Goal: Register for event/course

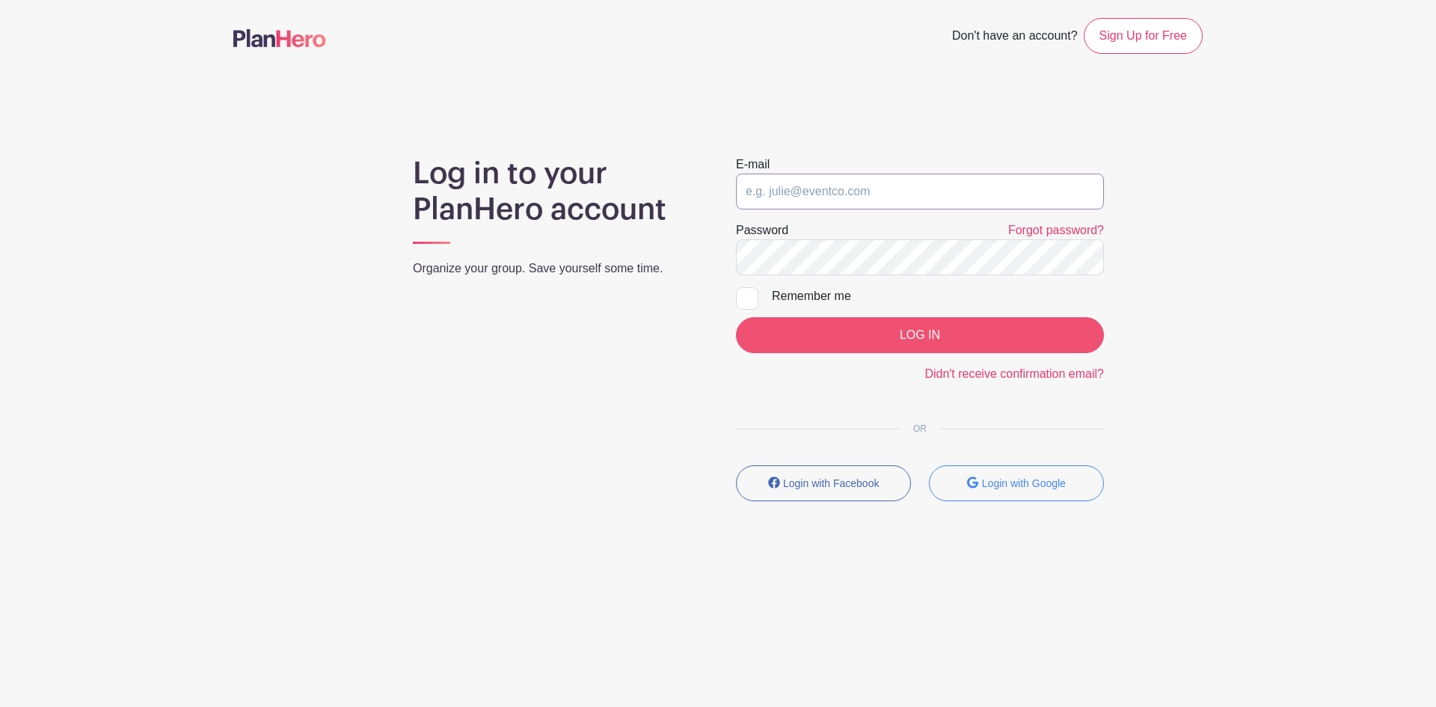
type input "[EMAIL_ADDRESS][DOMAIN_NAME]"
click at [911, 336] on input "LOG IN" at bounding box center [920, 335] width 368 height 36
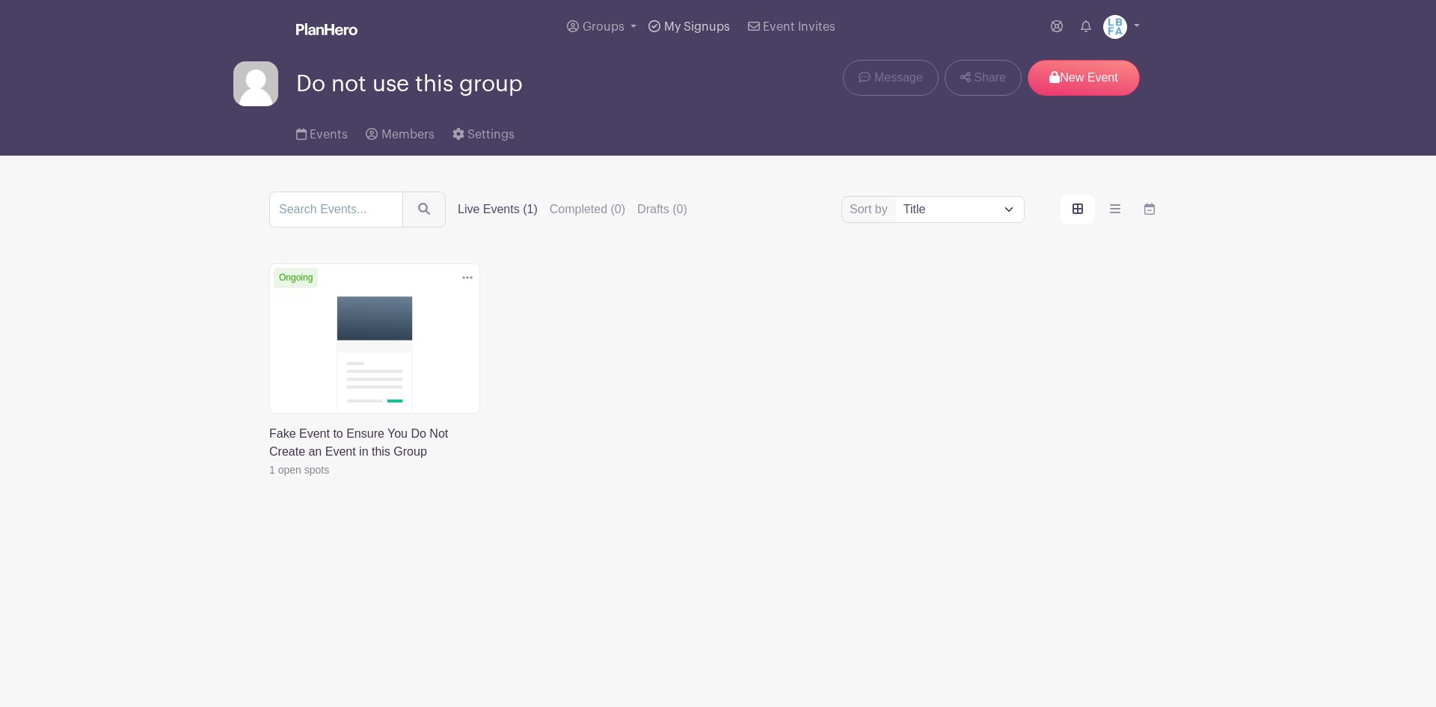
click at [671, 24] on span "My Signups" at bounding box center [697, 27] width 66 height 12
click at [593, 28] on span "Groups" at bounding box center [603, 27] width 42 height 12
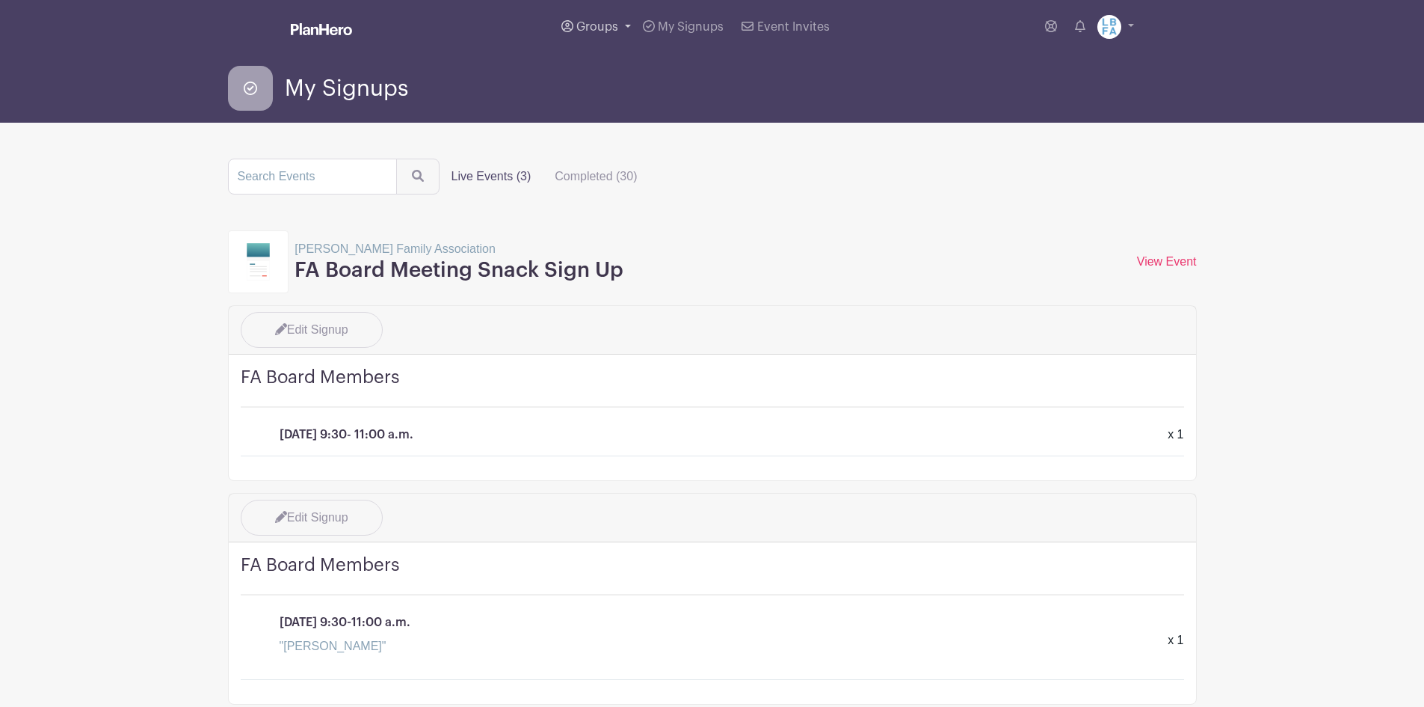
click at [606, 19] on link "Groups" at bounding box center [597, 27] width 82 height 54
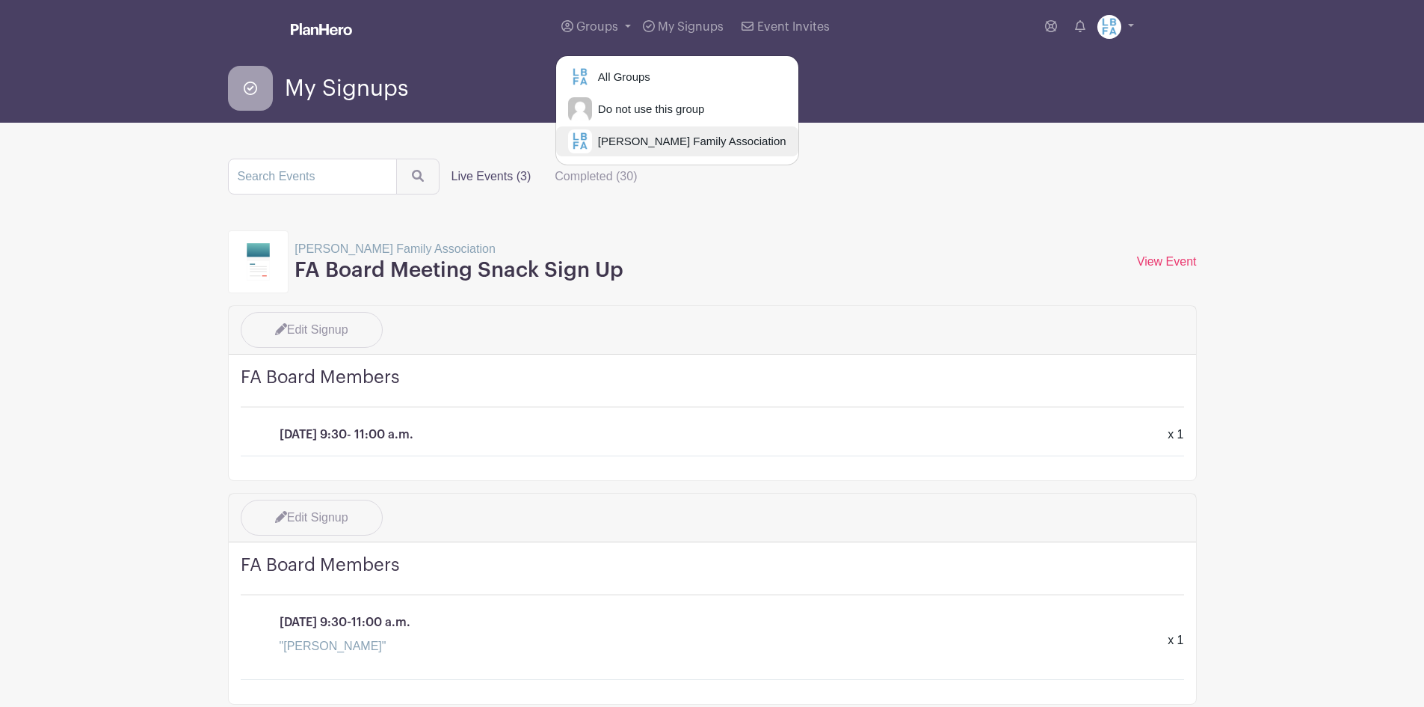
click at [612, 144] on span "[PERSON_NAME] Family Association" at bounding box center [689, 141] width 194 height 17
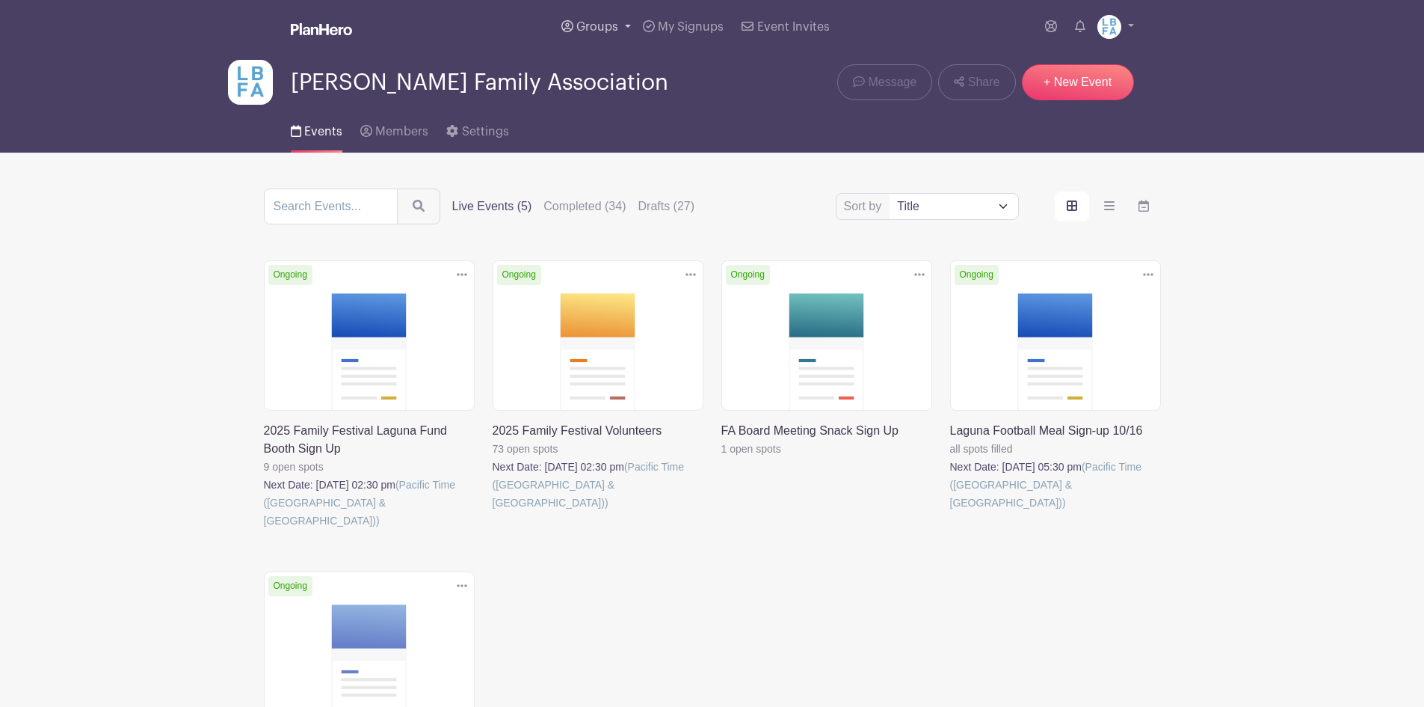
click at [594, 19] on link "Groups" at bounding box center [597, 27] width 82 height 54
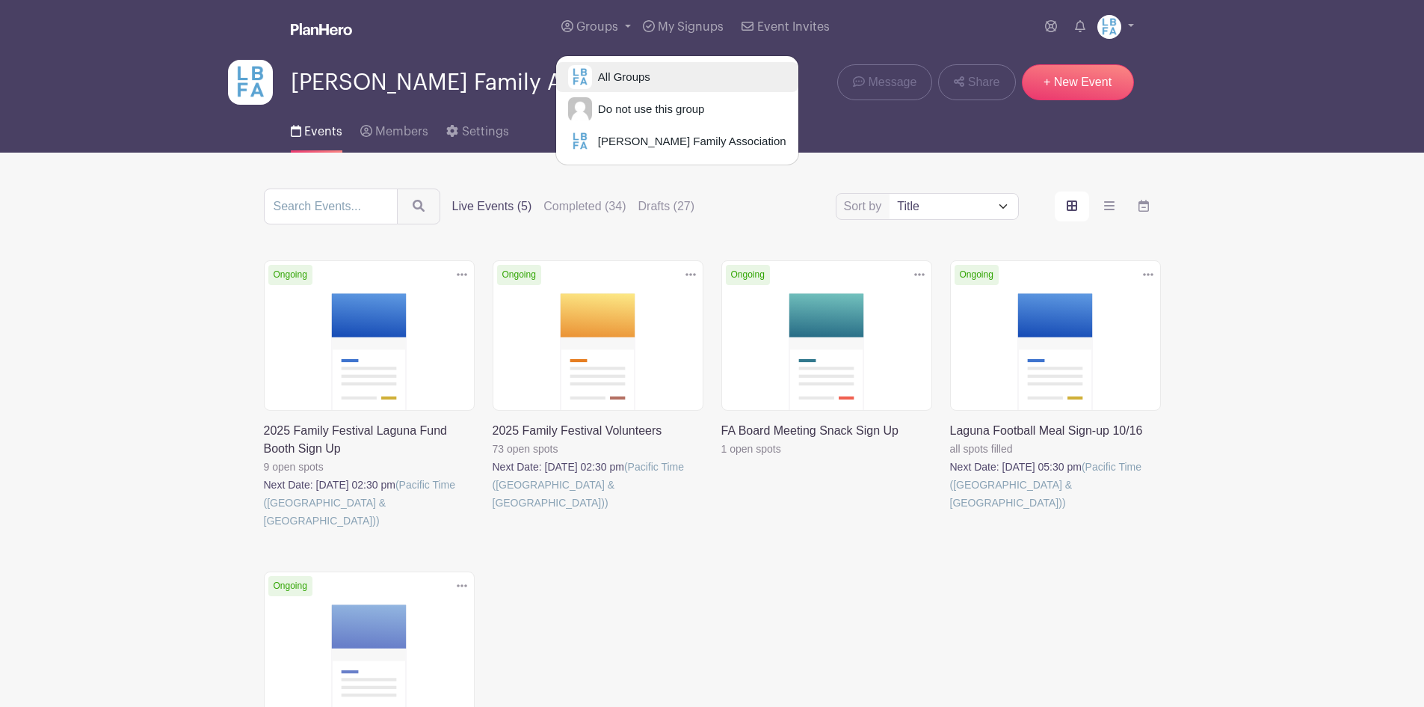
click at [605, 75] on span "All Groups" at bounding box center [621, 77] width 58 height 17
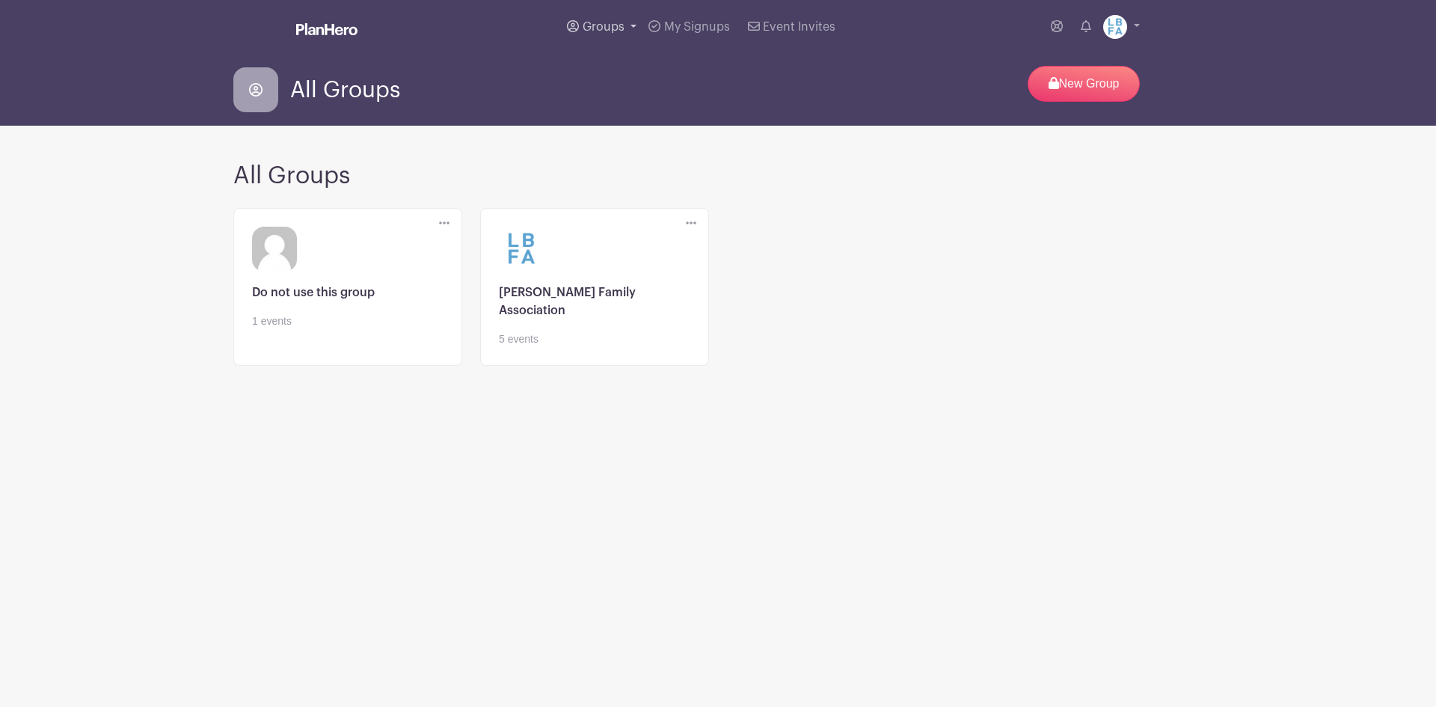
click at [592, 26] on span "Groups" at bounding box center [603, 27] width 42 height 12
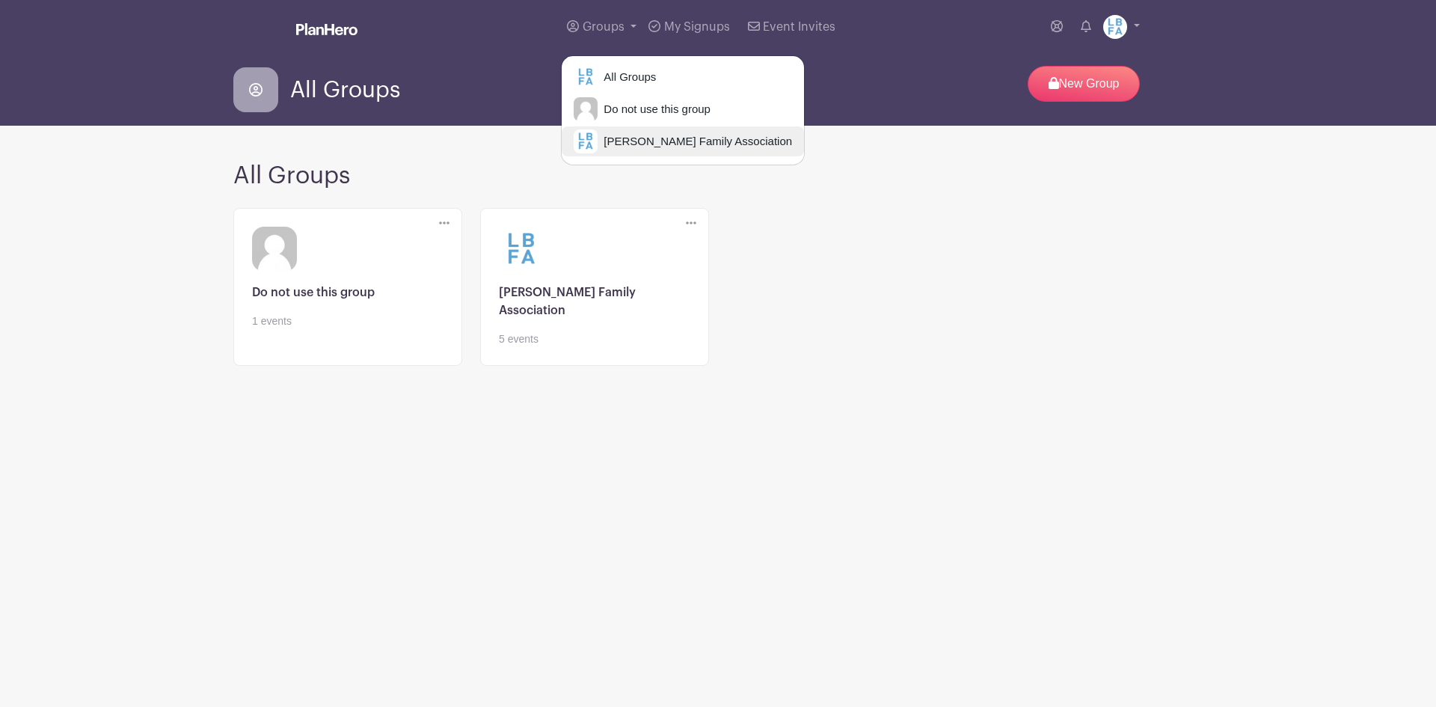
click at [626, 144] on span "[PERSON_NAME] Family Association" at bounding box center [694, 141] width 194 height 17
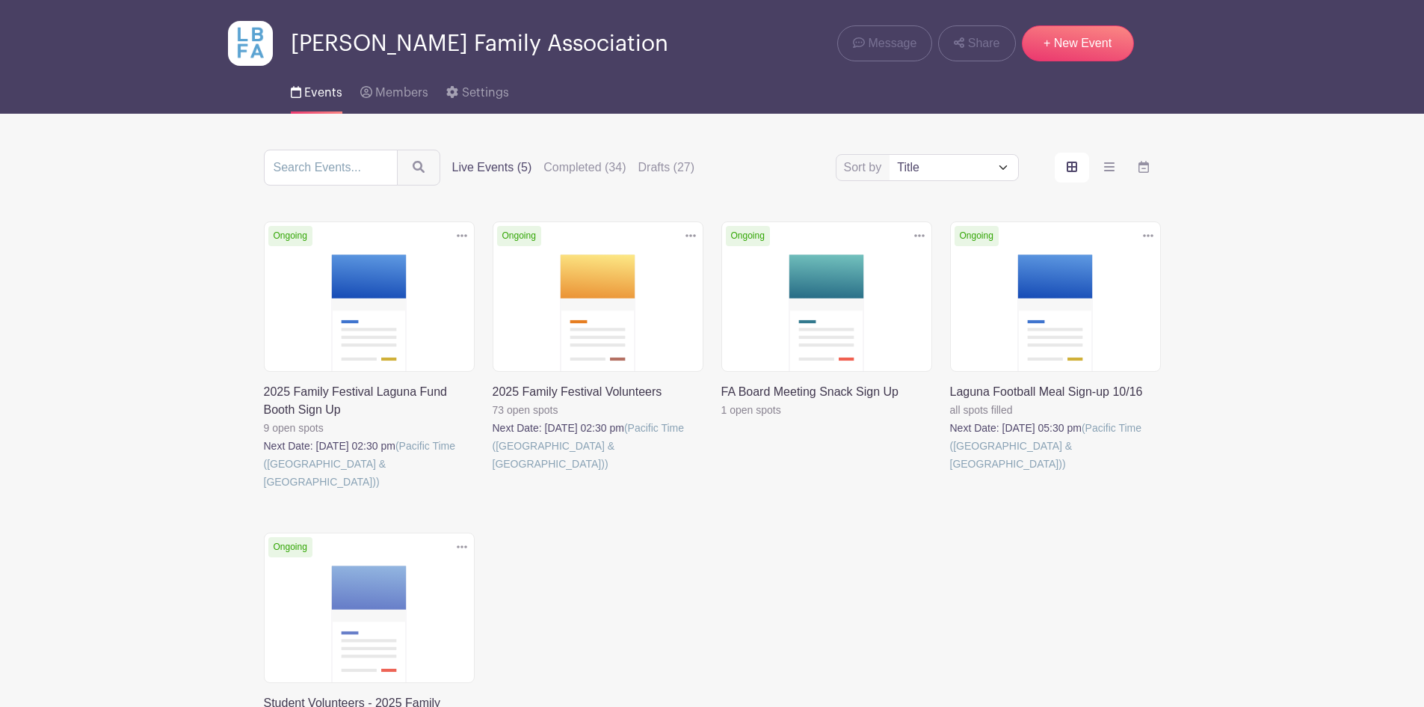
scroll to position [75, 0]
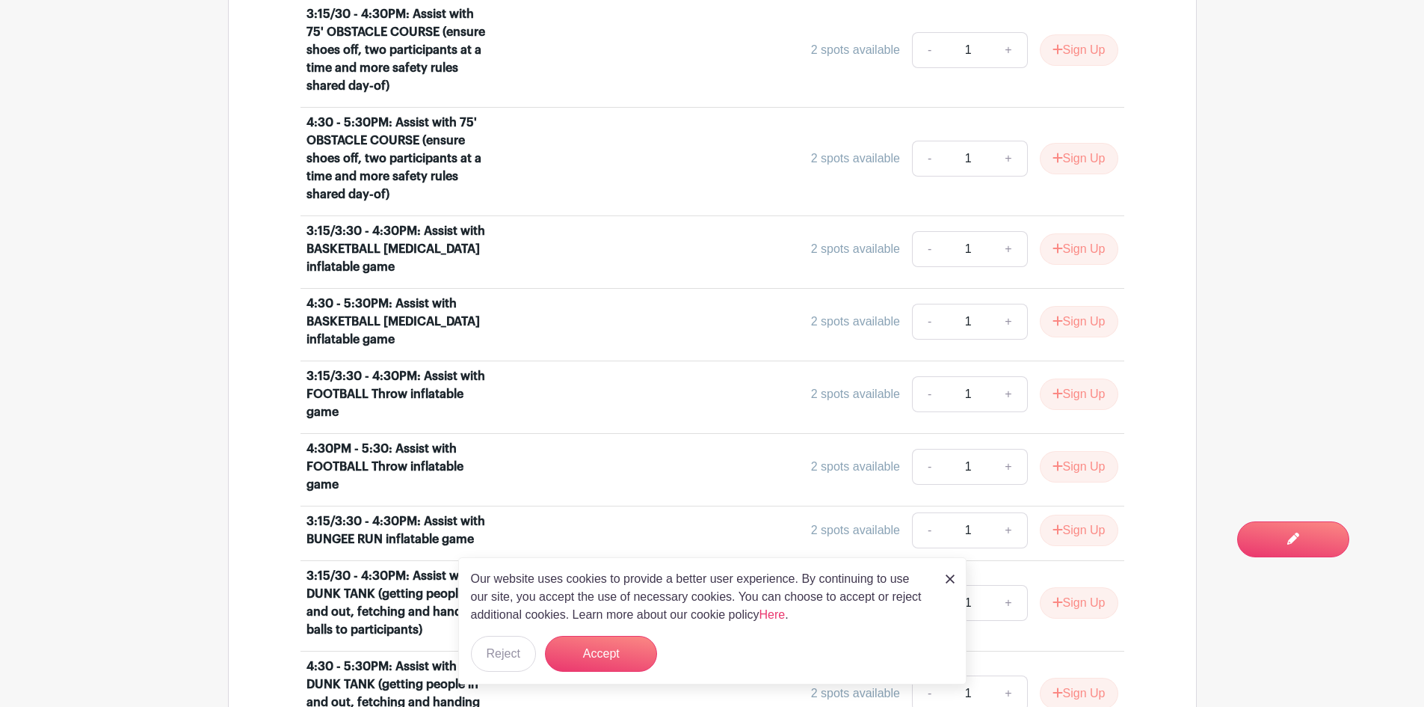
scroll to position [1645, 0]
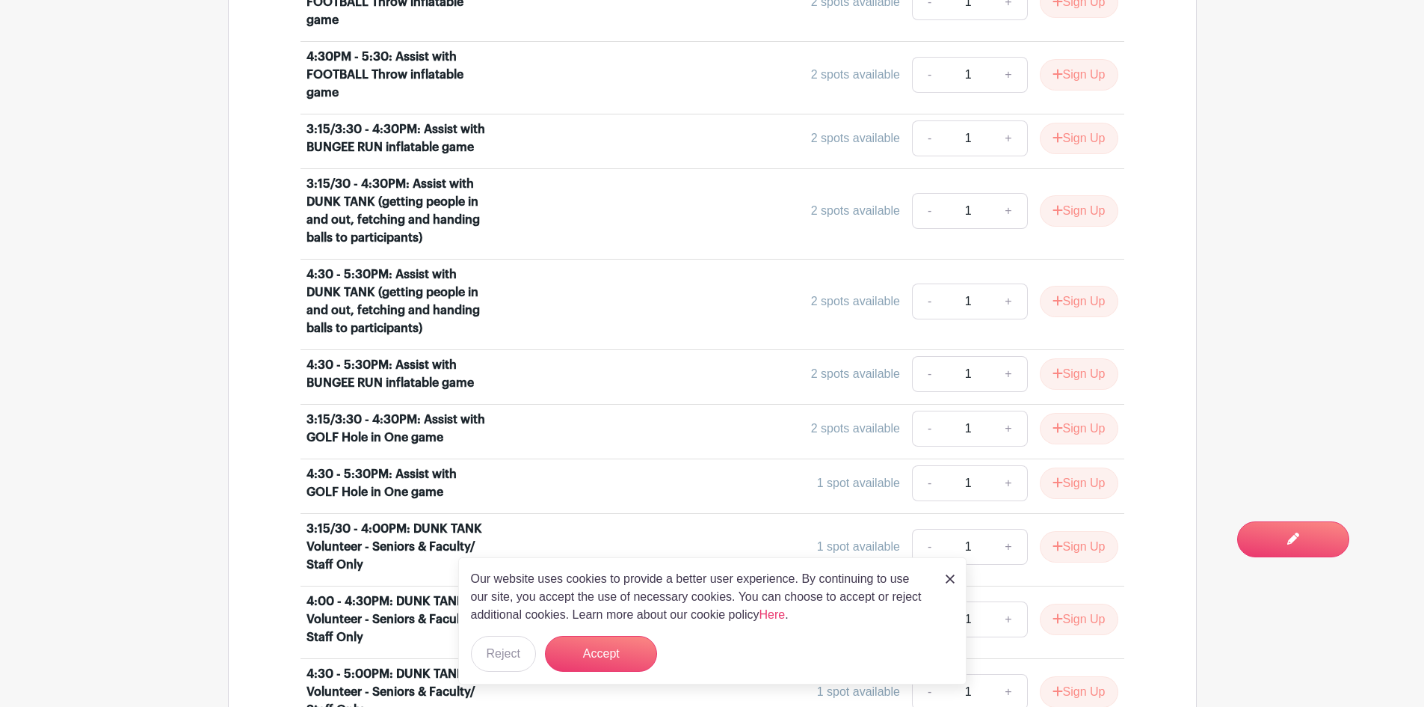
click at [941, 582] on div "Our website uses cookies to provide a better user experience. By continuing to …" at bounding box center [712, 620] width 508 height 127
click at [955, 576] on div "Our website uses cookies to provide a better user experience. By continuing to …" at bounding box center [712, 620] width 508 height 127
click at [948, 575] on img at bounding box center [950, 578] width 9 height 9
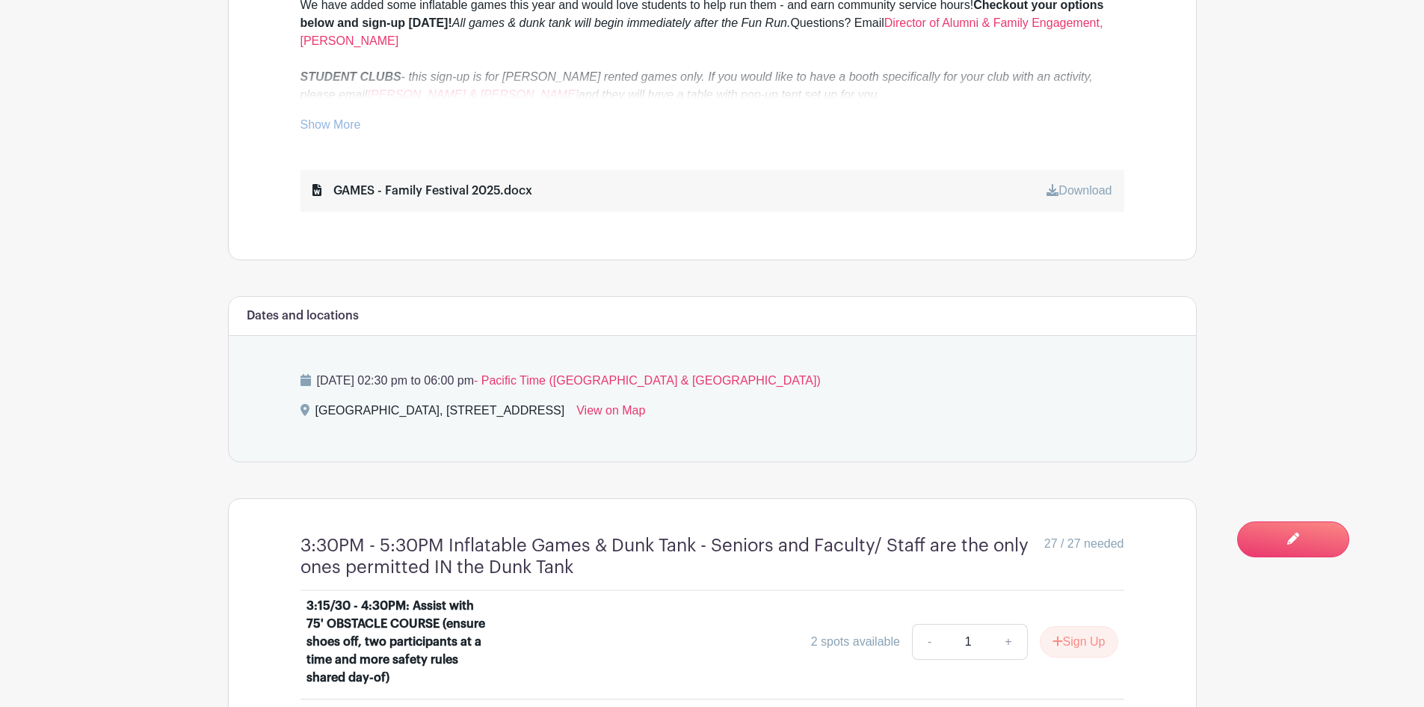
scroll to position [526, 0]
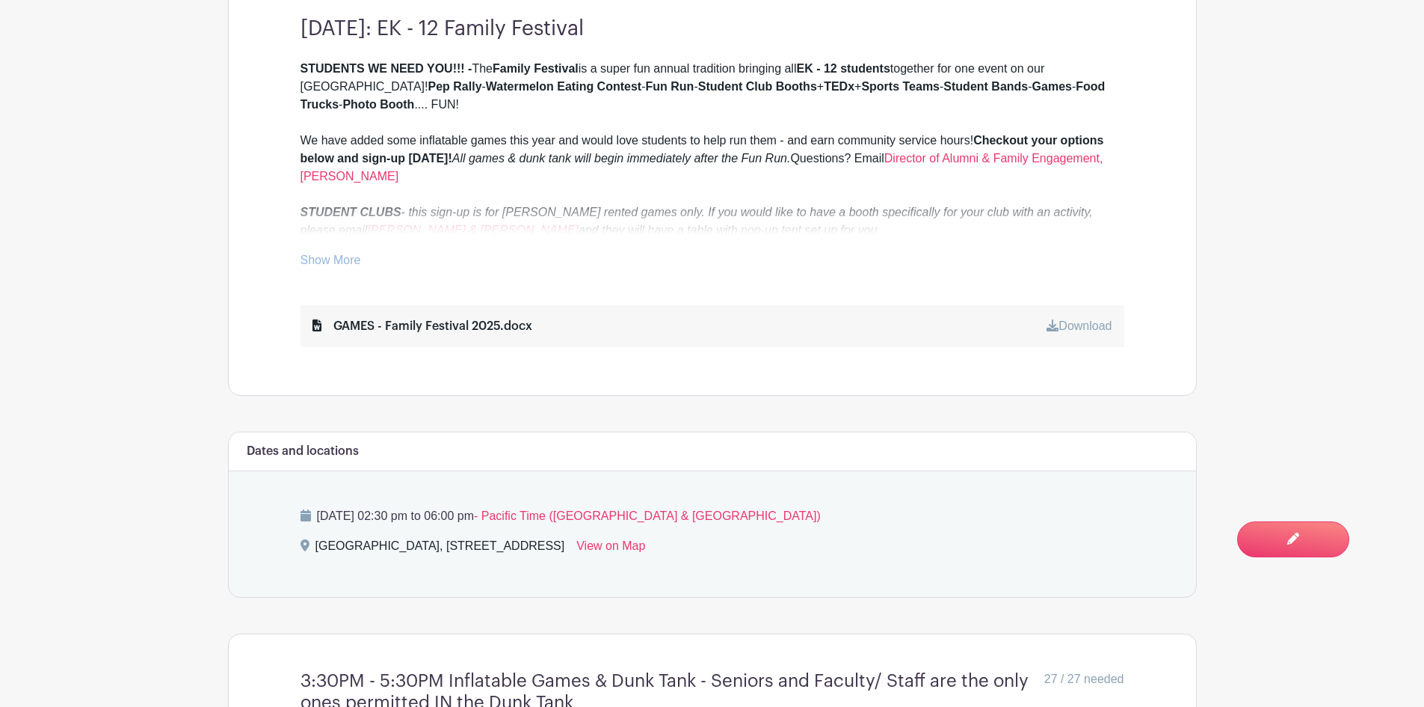
click at [351, 255] on link "Show More" at bounding box center [331, 262] width 61 height 19
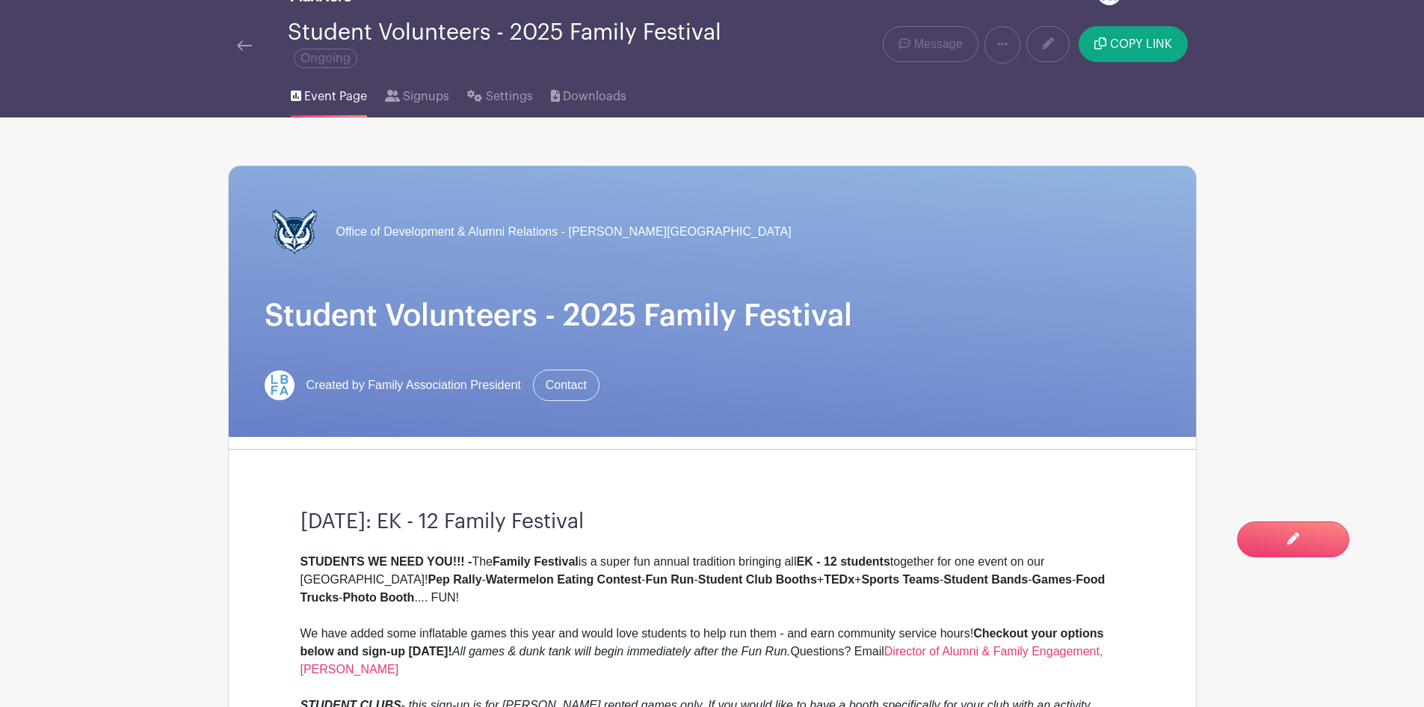
scroll to position [0, 0]
